Goal: Check status: Check status

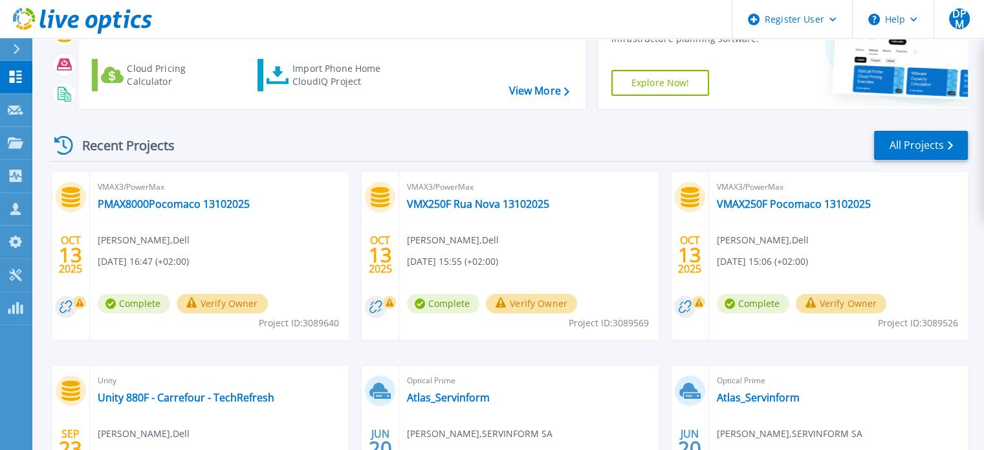
scroll to position [129, 0]
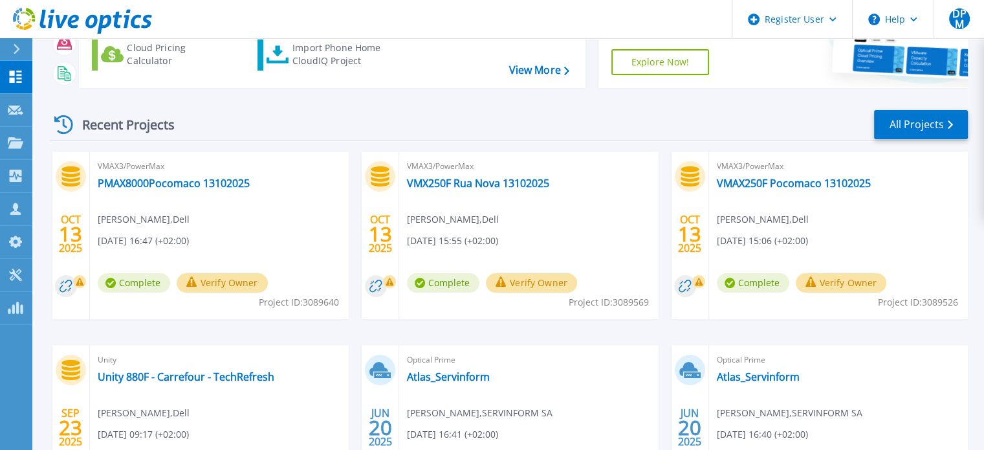
click at [364, 99] on div "Recent Projects All Projects OCT 13 2025 VMAX3/PowerMax PMAX8000Pocomaco 131020…" at bounding box center [509, 323] width 918 height 450
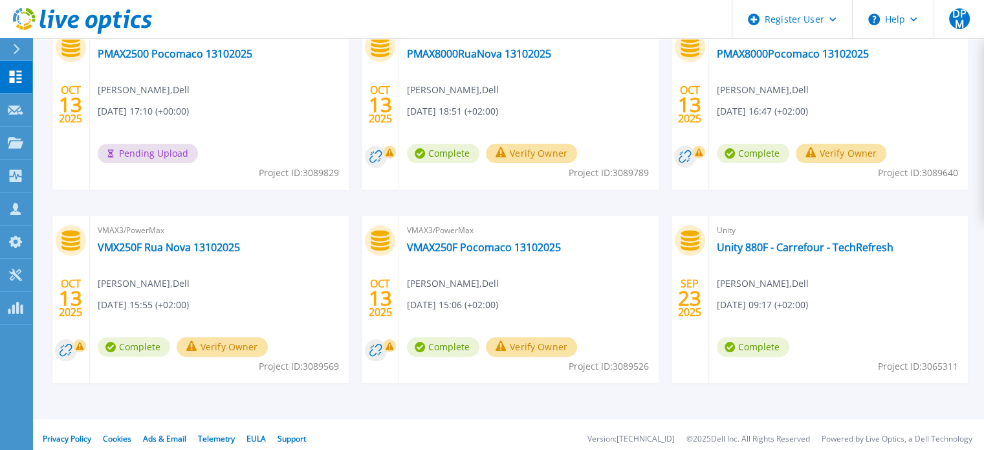
scroll to position [194, 0]
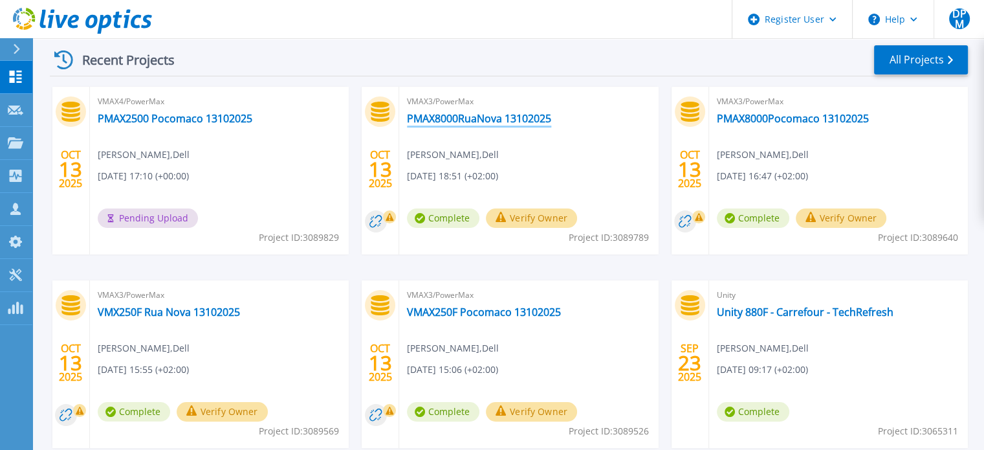
click at [450, 122] on link "PMAX8000RuaNova 13102025" at bounding box center [479, 118] width 144 height 13
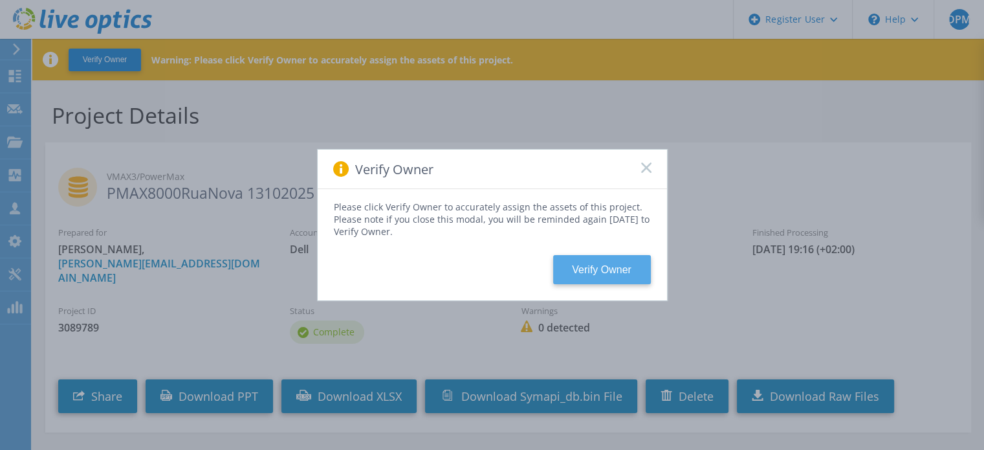
click at [577, 259] on button "Verify Owner" at bounding box center [602, 269] width 98 height 29
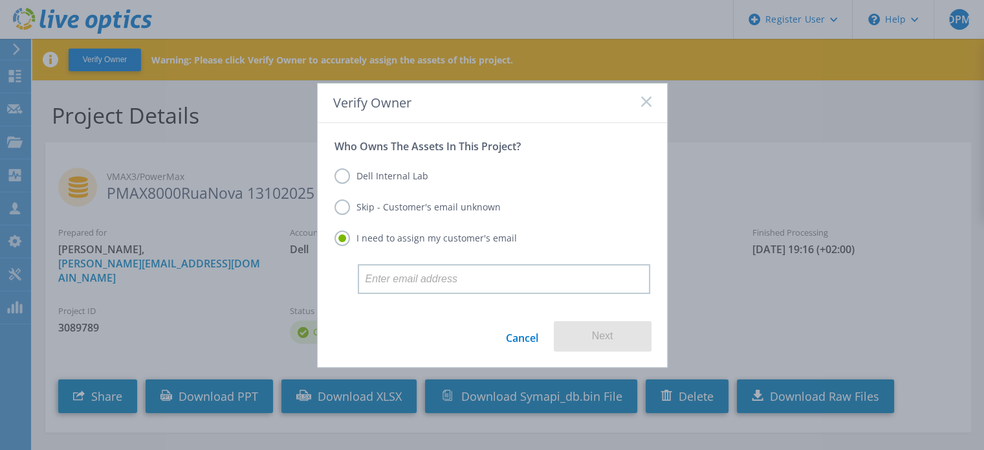
click at [360, 204] on label "Skip - Customer's email unknown" at bounding box center [418, 207] width 166 height 16
click at [0, 0] on input "Skip - Customer's email unknown" at bounding box center [0, 0] width 0 height 0
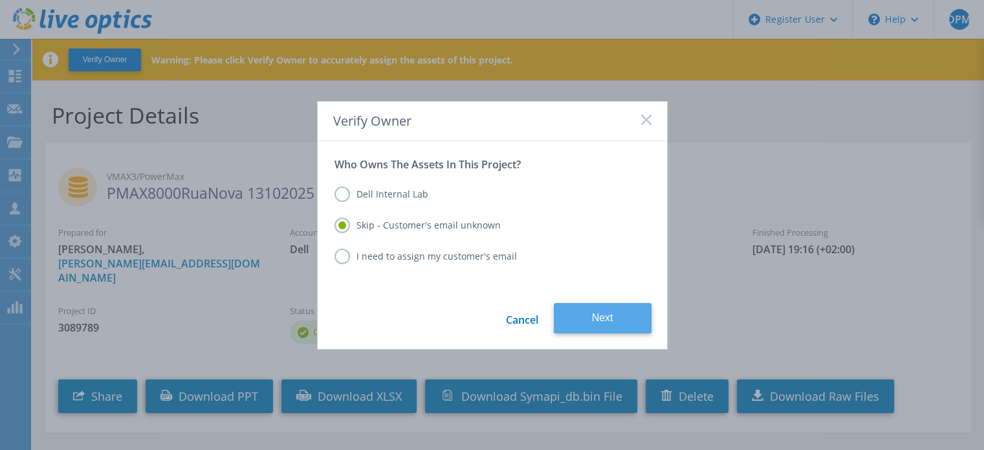
click at [632, 321] on button "Next" at bounding box center [603, 318] width 98 height 30
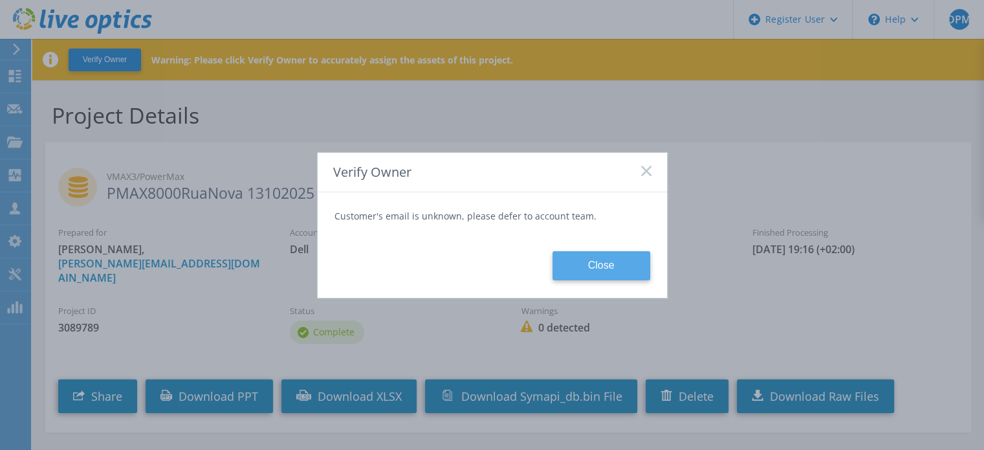
click at [610, 269] on button "Close" at bounding box center [602, 265] width 98 height 29
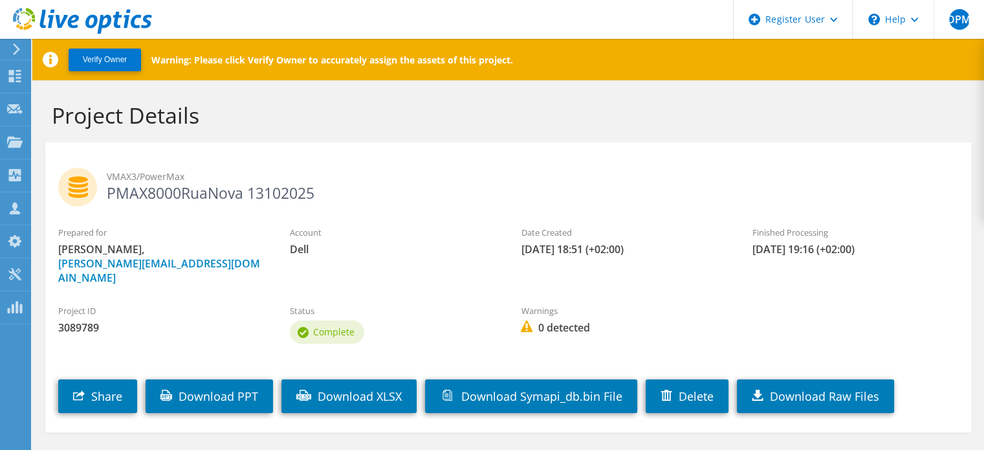
click at [82, 17] on icon at bounding box center [82, 21] width 139 height 27
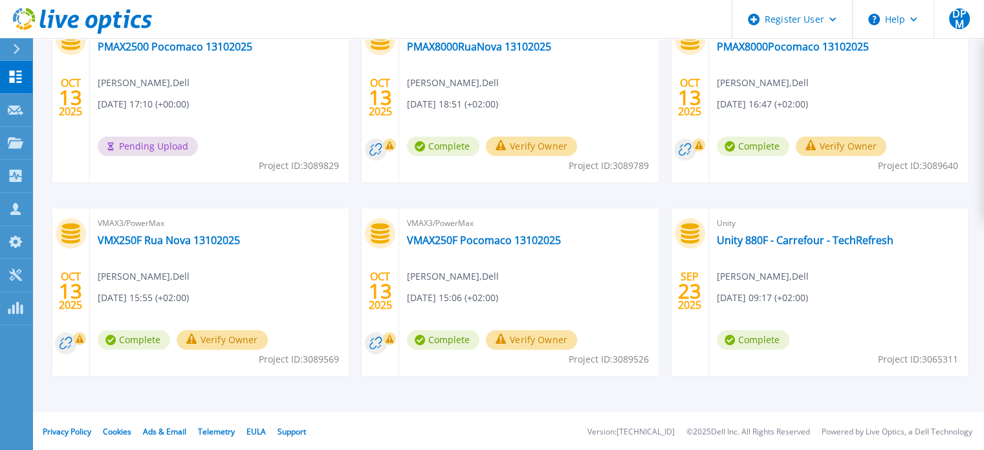
scroll to position [267, 0]
click at [383, 346] on circle at bounding box center [376, 342] width 22 height 22
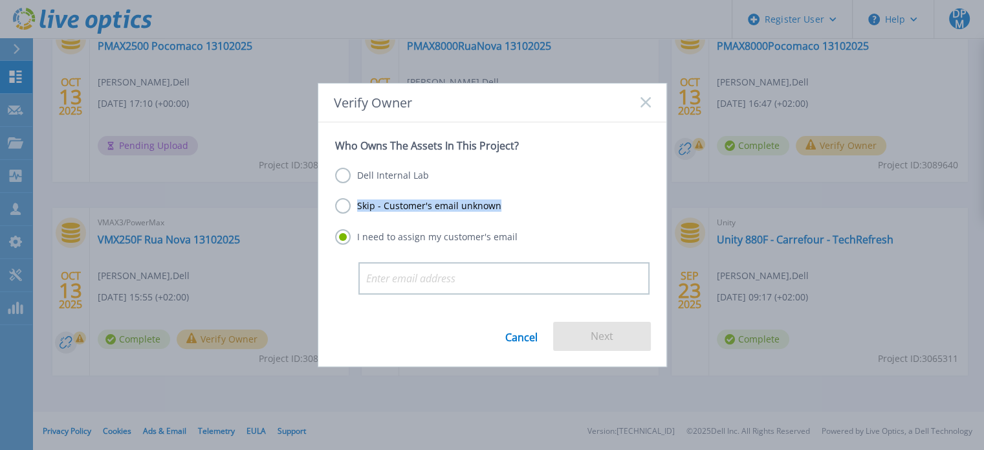
click at [380, 214] on div "Skip - Customer's email unknown" at bounding box center [492, 206] width 314 height 17
click at [344, 210] on label "Skip - Customer's email unknown" at bounding box center [418, 206] width 166 height 16
click at [0, 0] on input "Skip - Customer's email unknown" at bounding box center [0, 0] width 0 height 0
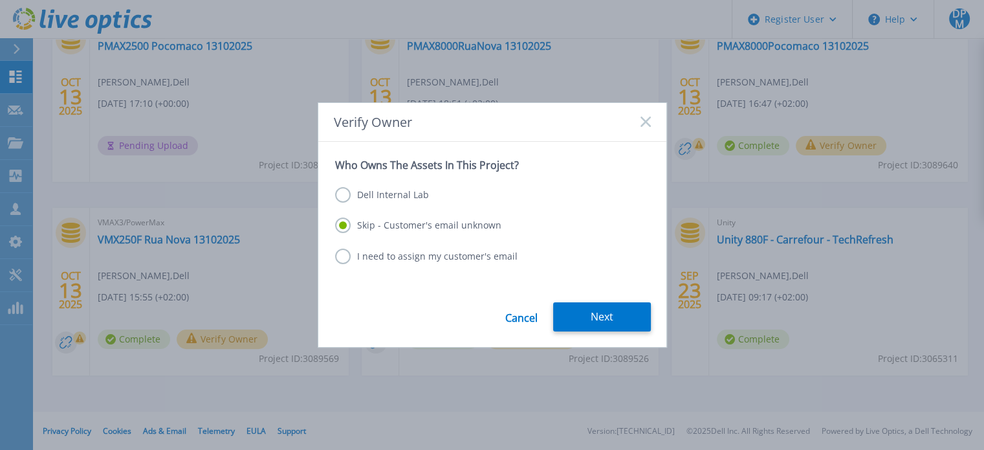
click at [590, 316] on button "Next" at bounding box center [602, 316] width 98 height 29
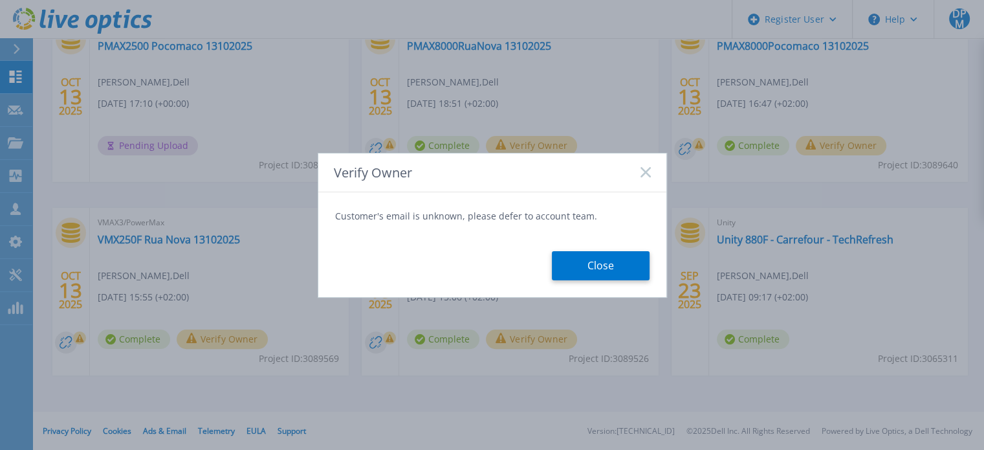
click at [583, 286] on form "Customer's email is unknown, please defer to account team. Close" at bounding box center [492, 244] width 348 height 105
click at [580, 271] on button "Close" at bounding box center [601, 265] width 98 height 29
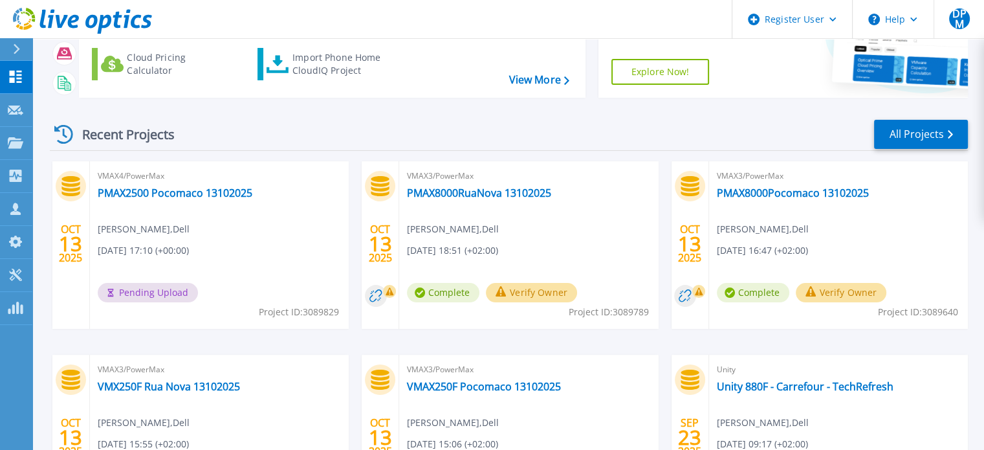
scroll to position [202, 0]
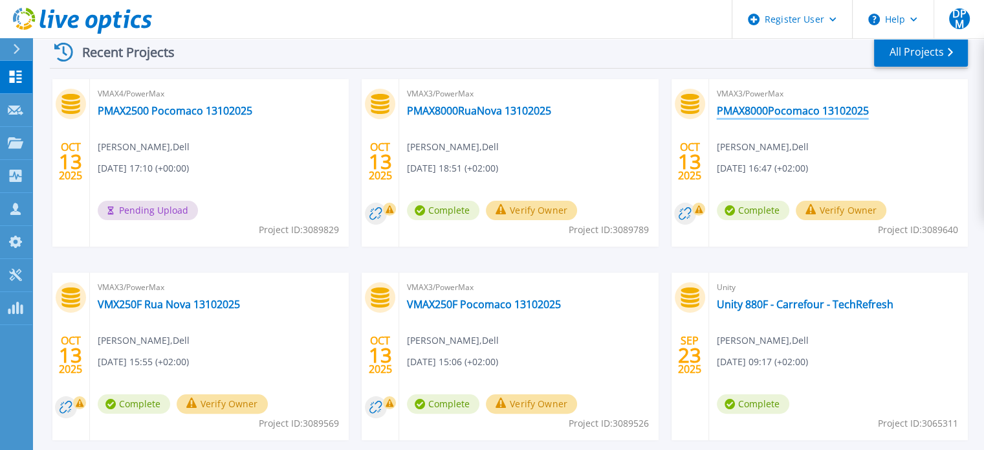
click at [824, 109] on link "PMAX8000Pocomaco 13102025" at bounding box center [793, 110] width 152 height 13
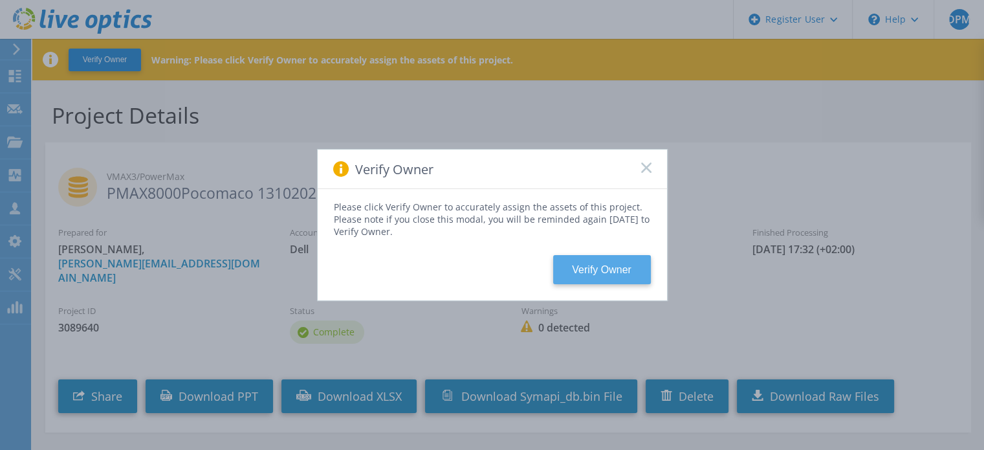
click at [607, 258] on button "Verify Owner" at bounding box center [602, 269] width 98 height 29
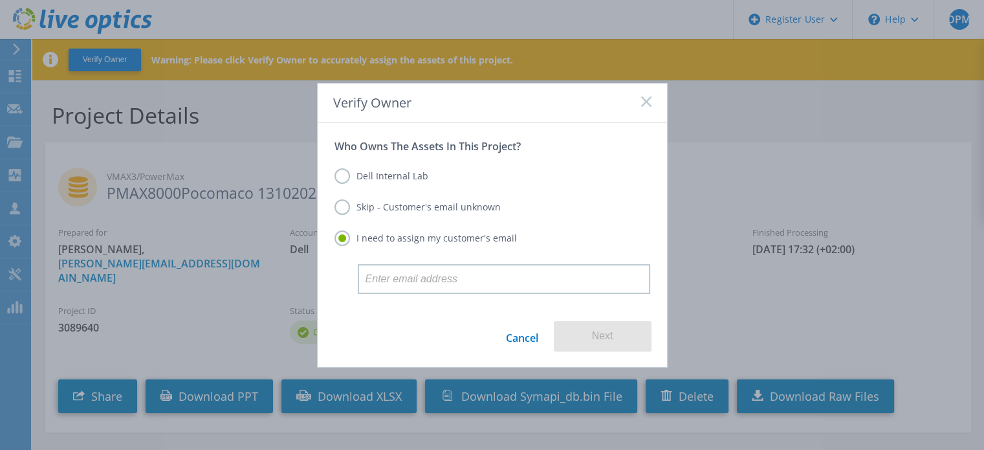
click at [387, 171] on label "Dell Internal Lab" at bounding box center [382, 176] width 94 height 16
click at [0, 0] on input "Dell Internal Lab" at bounding box center [0, 0] width 0 height 0
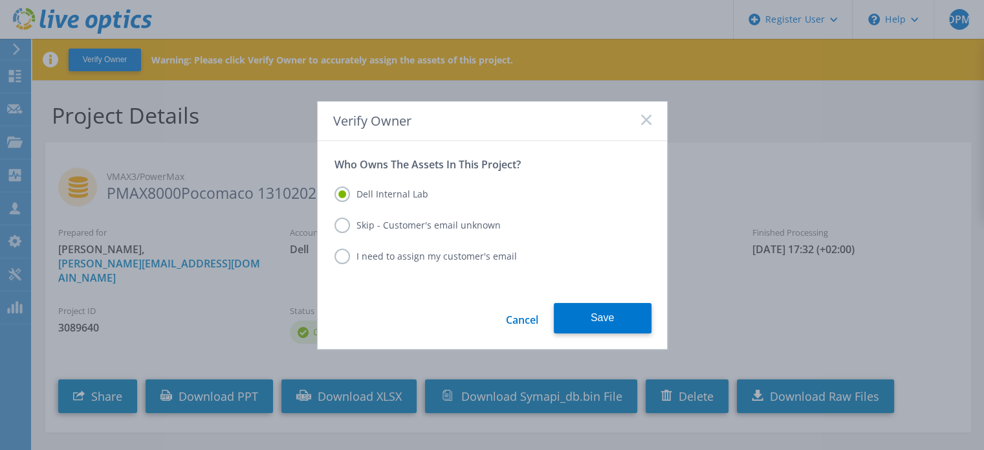
click at [641, 301] on form "Who Owns The Assets In This Project? Dell Internal Lab Skip - Customer's email …" at bounding box center [492, 245] width 349 height 208
click at [616, 331] on button "Save" at bounding box center [603, 318] width 98 height 30
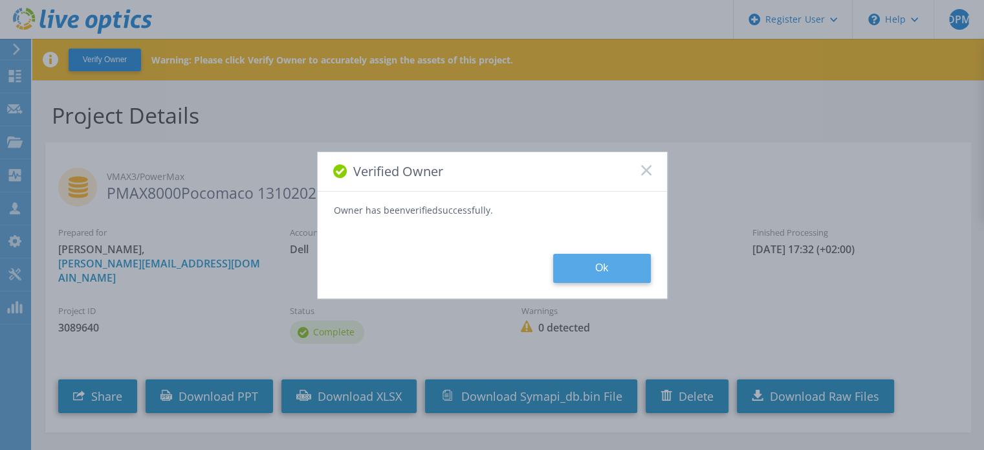
click at [609, 269] on button "Ok" at bounding box center [602, 268] width 98 height 29
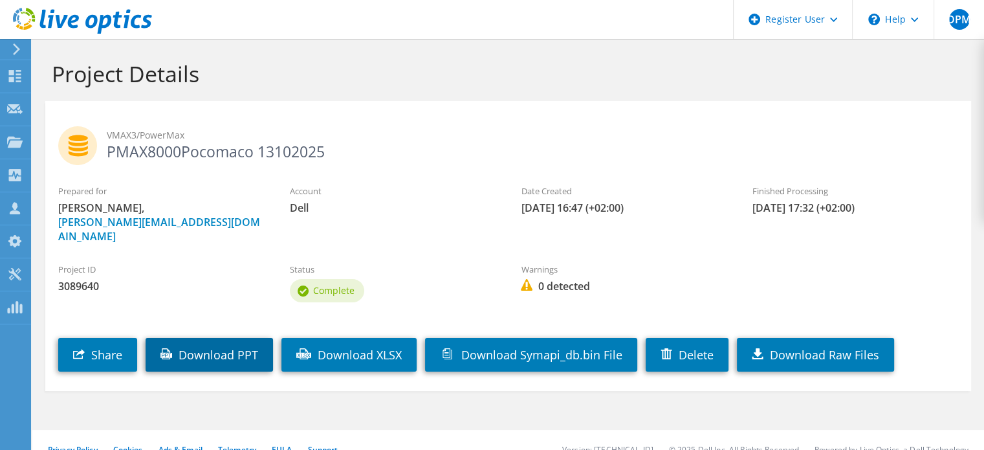
click at [215, 339] on link "Download PPT" at bounding box center [209, 355] width 127 height 34
click at [77, 9] on icon at bounding box center [82, 21] width 139 height 27
click at [71, 21] on use at bounding box center [82, 21] width 139 height 26
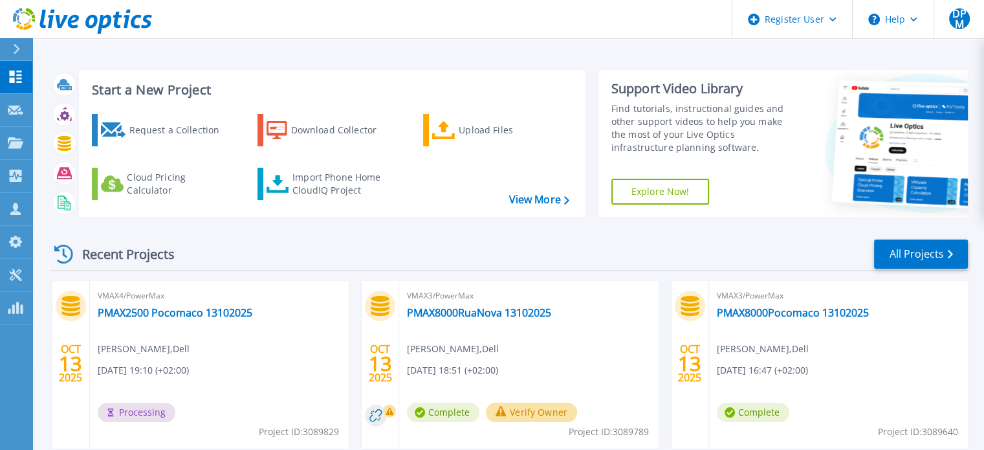
scroll to position [65, 0]
